Goal: Find specific page/section: Find specific page/section

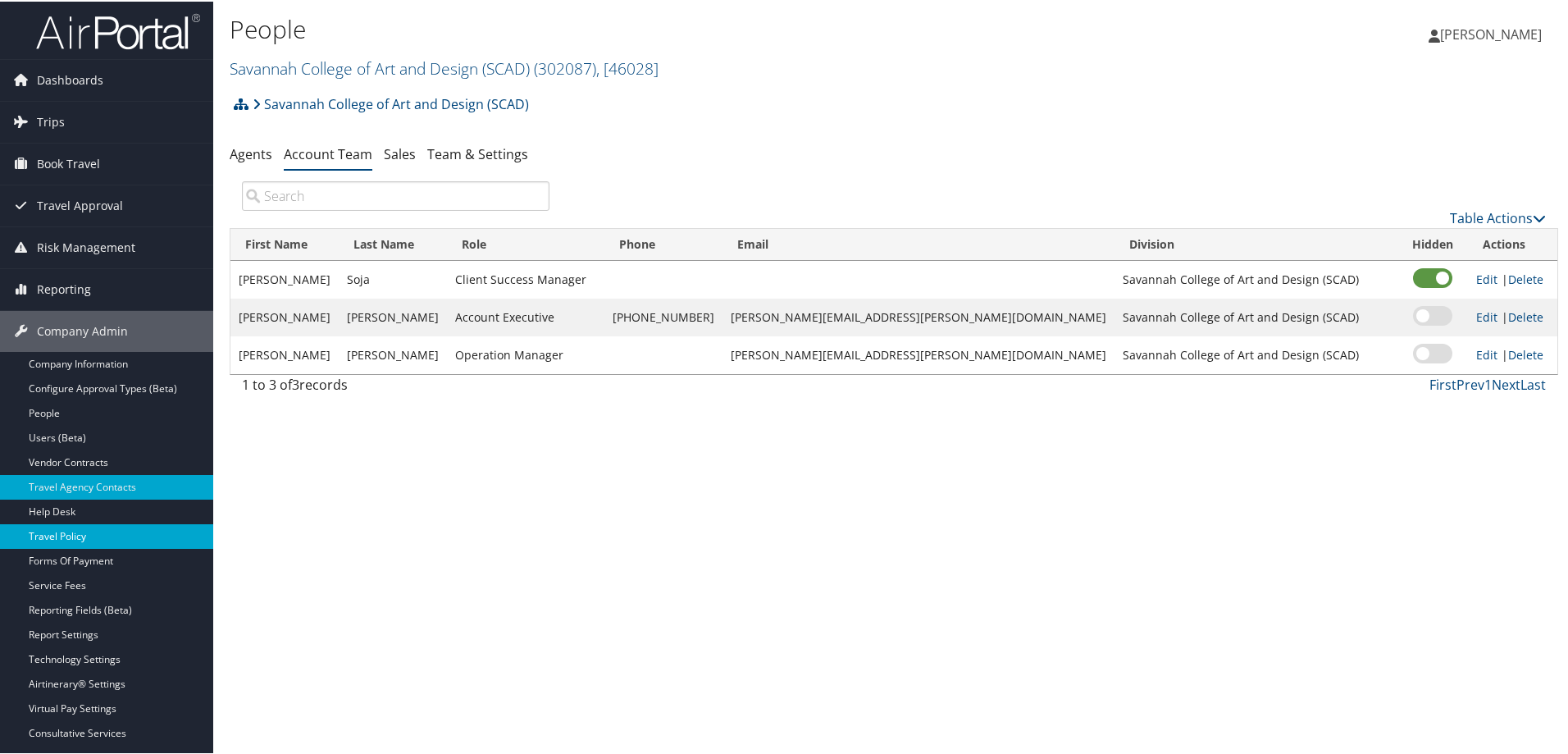
click at [115, 537] on link "Travel Policy" at bounding box center [107, 535] width 213 height 24
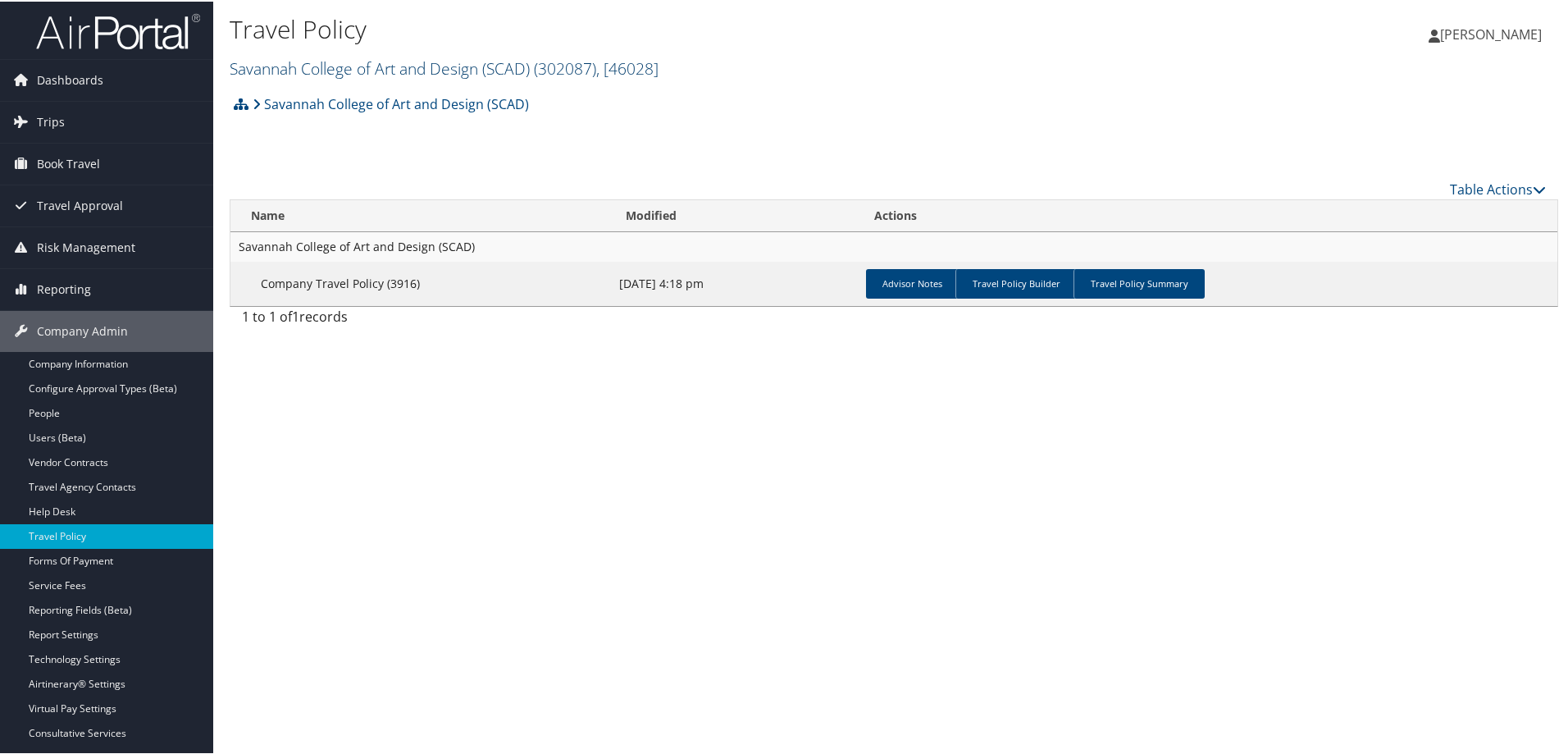
click at [368, 61] on link "Savannah College of Art and Design (SCAD) ( 302087 ) , [ 46028 ]" at bounding box center [443, 67] width 429 height 23
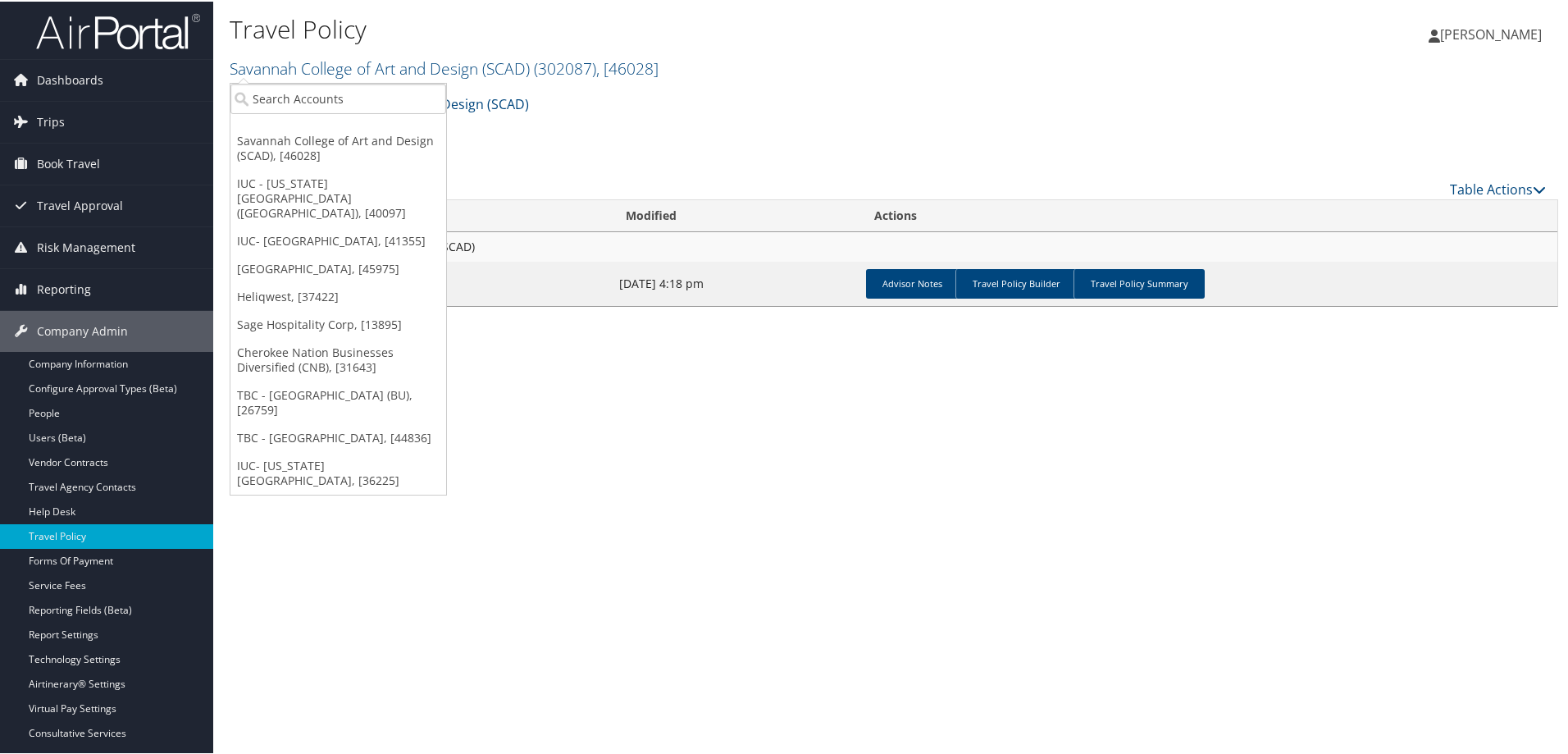
click at [291, 337] on link "Cherokee Nation Businesses Diversified (CNB), [31643]" at bounding box center [338, 358] width 216 height 42
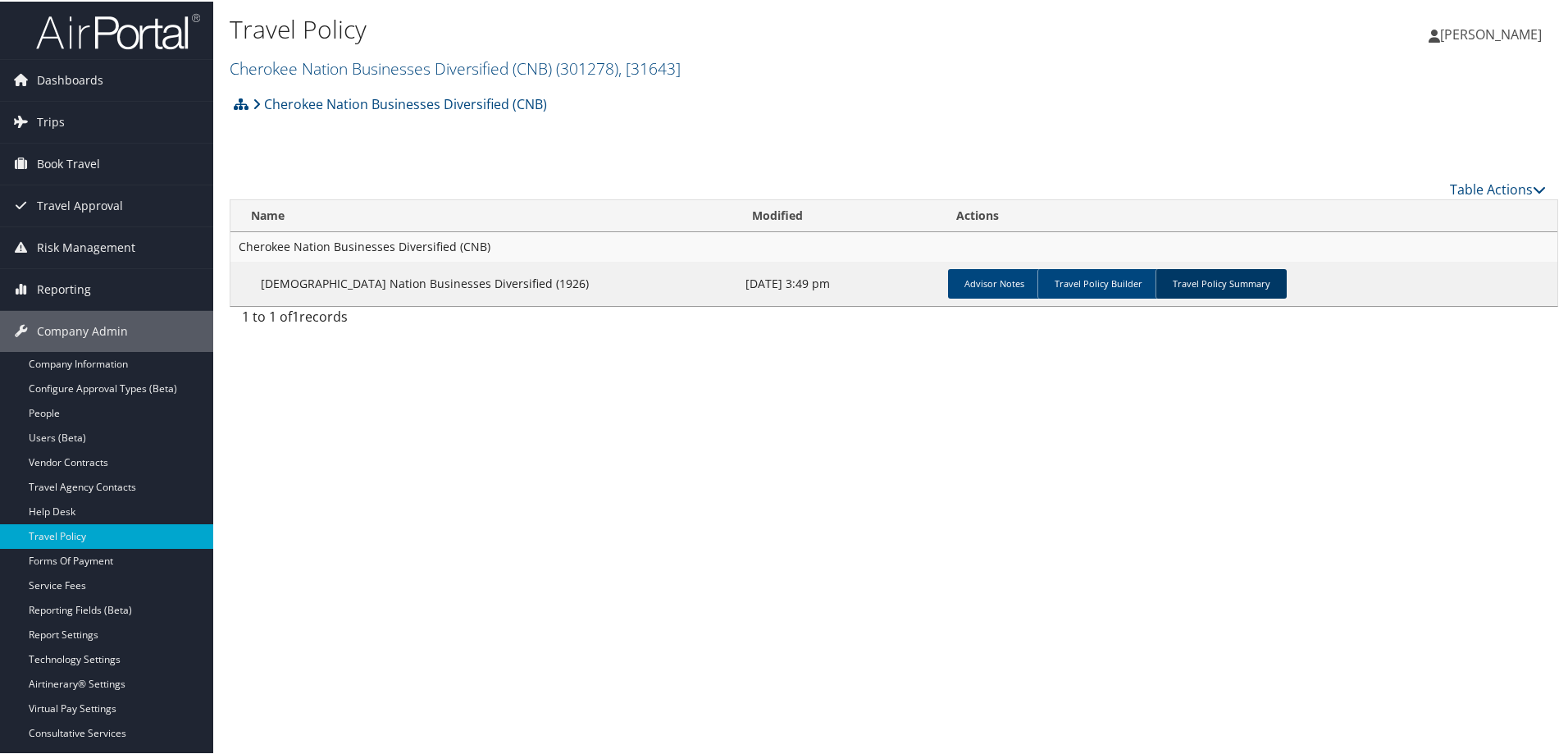
click at [1234, 288] on link "Travel Policy Summary" at bounding box center [1220, 282] width 131 height 30
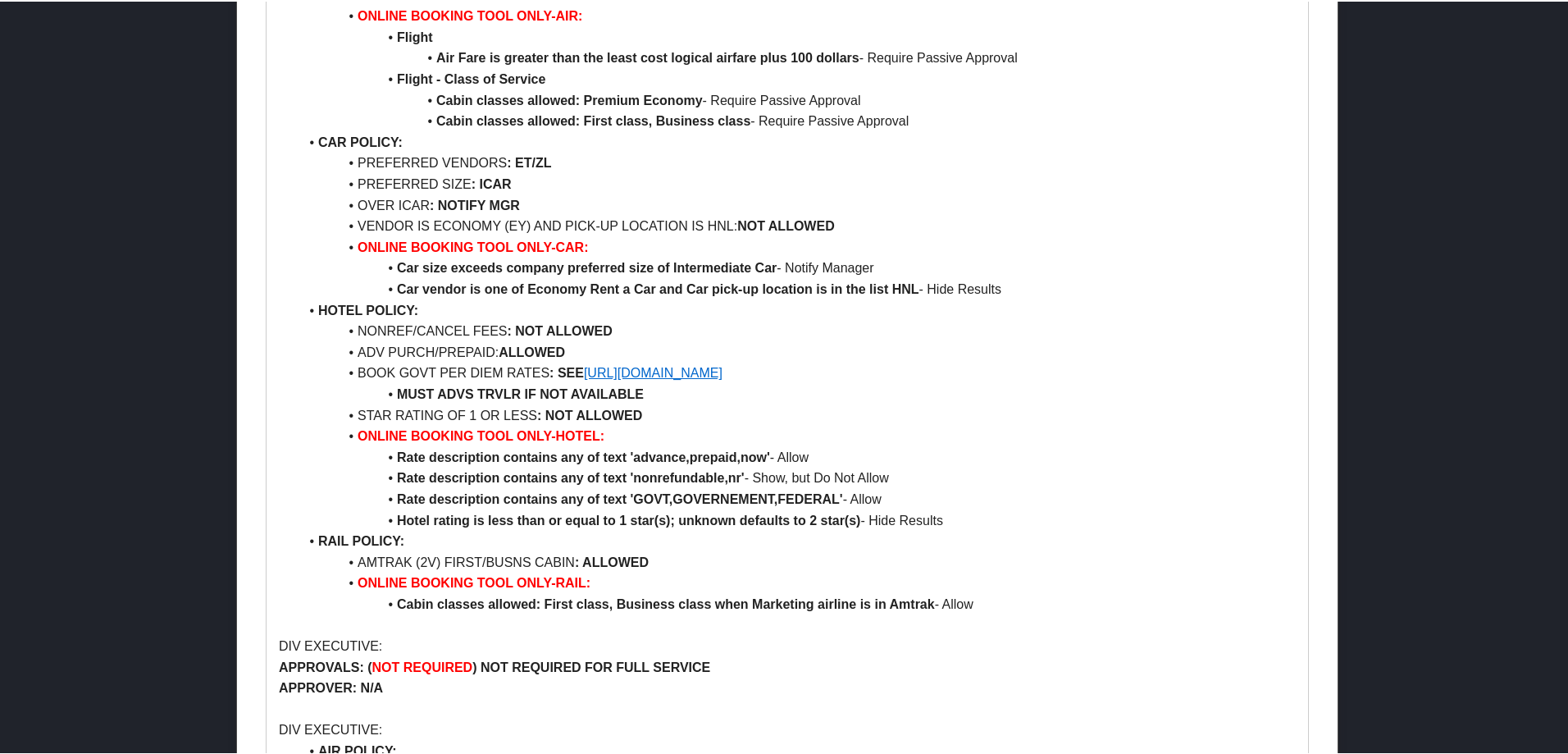
scroll to position [3773, 0]
